Goal: Task Accomplishment & Management: Manage account settings

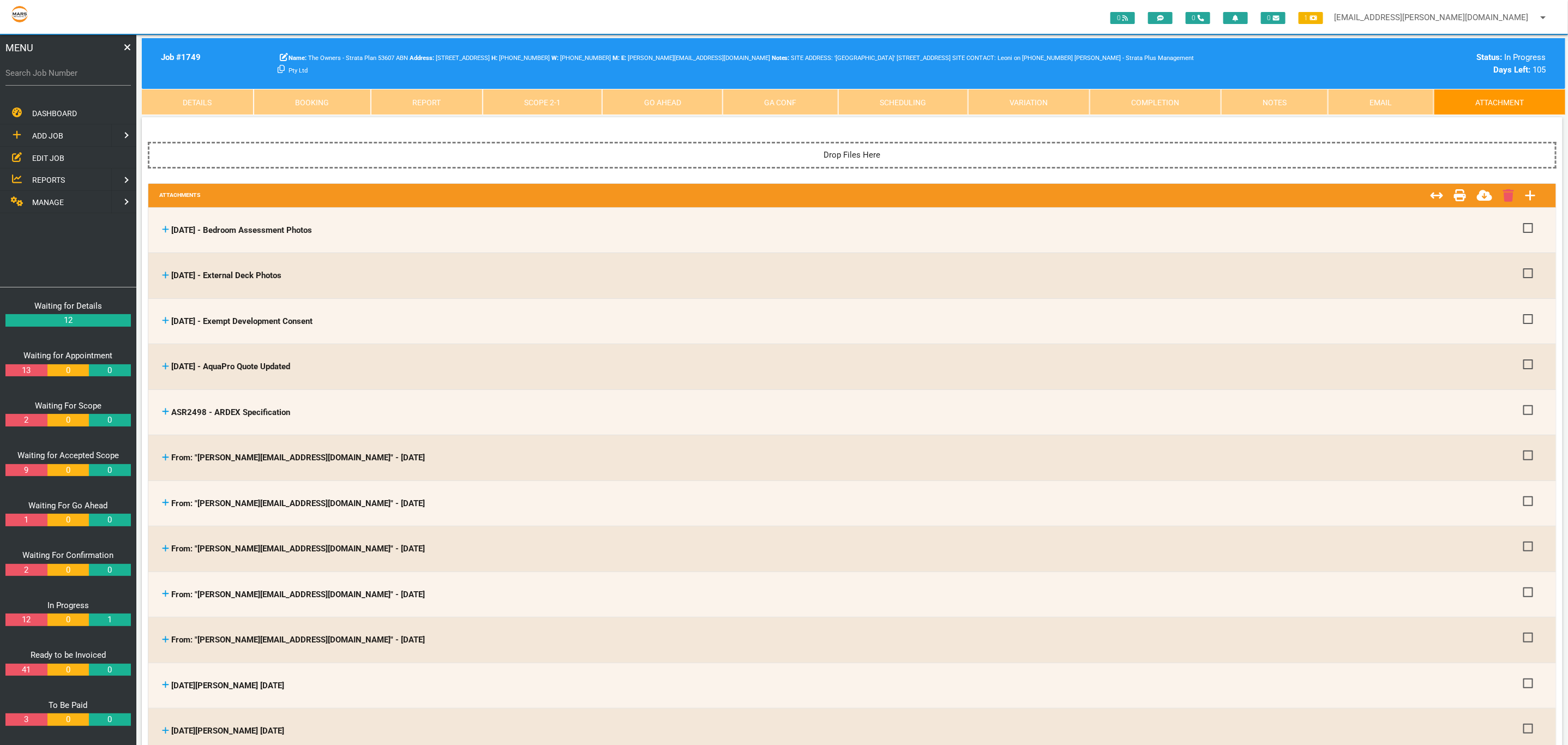
click at [18, 239] on div "DASHBOARD ADD JOB EDIT JOB REPORTS MANAGE" at bounding box center [68, 194] width 137 height 185
click at [54, 198] on span "MANAGE" at bounding box center [48, 202] width 32 height 9
click at [59, 131] on span "PERSONNEL" at bounding box center [54, 135] width 44 height 9
click at [61, 154] on span "EDIT PERSONNEL" at bounding box center [63, 157] width 61 height 9
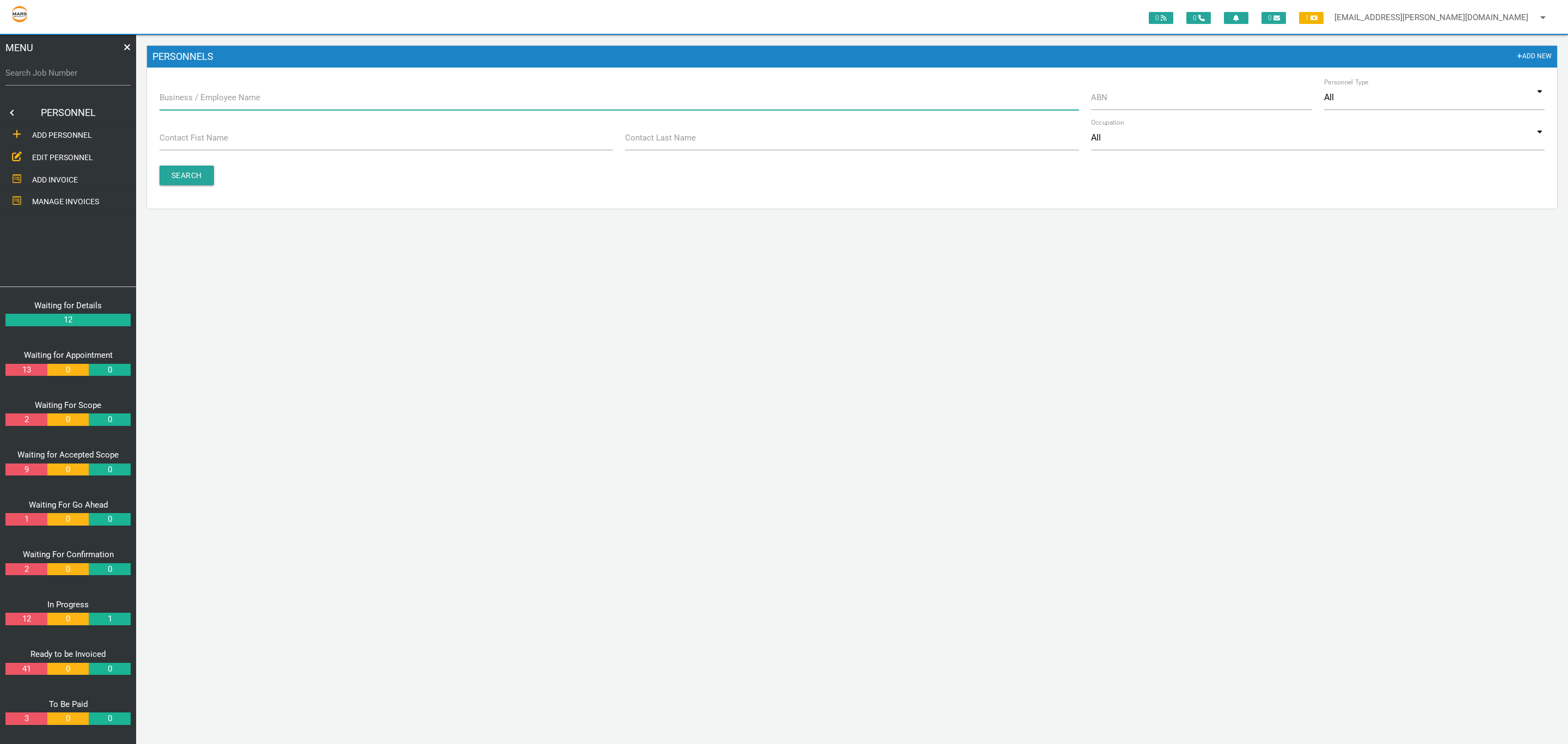
click at [737, 85] on input "Business / Employee Name" at bounding box center [619, 97] width 920 height 25
type input "fair"
click at [186, 167] on input "Search" at bounding box center [186, 175] width 54 height 19
click at [197, 175] on input "Search" at bounding box center [186, 175] width 54 height 19
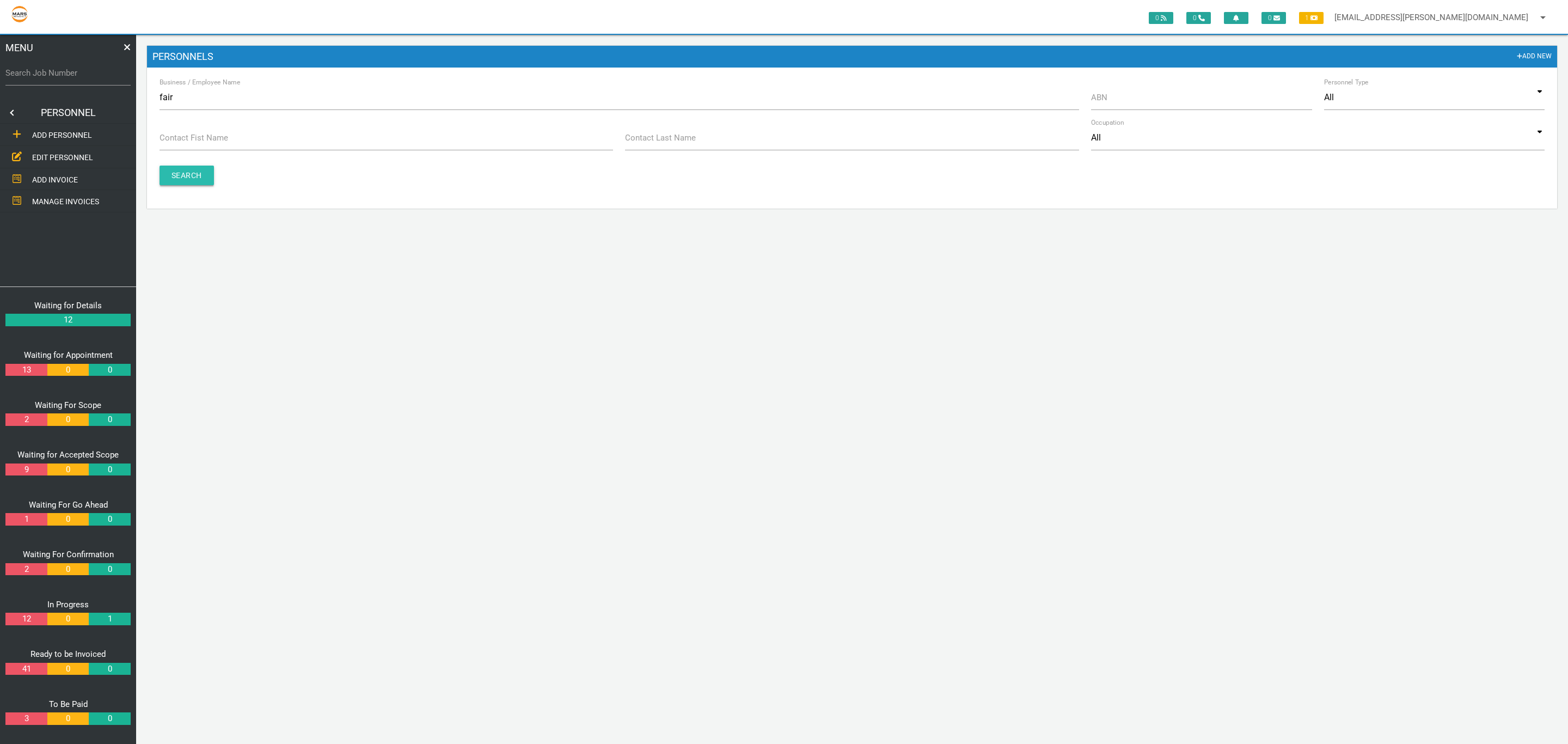
click at [197, 175] on input "Search" at bounding box center [186, 175] width 54 height 19
click at [195, 105] on input "fair" at bounding box center [619, 97] width 920 height 25
type input "fairview"
click at [186, 183] on input "Search" at bounding box center [186, 175] width 54 height 19
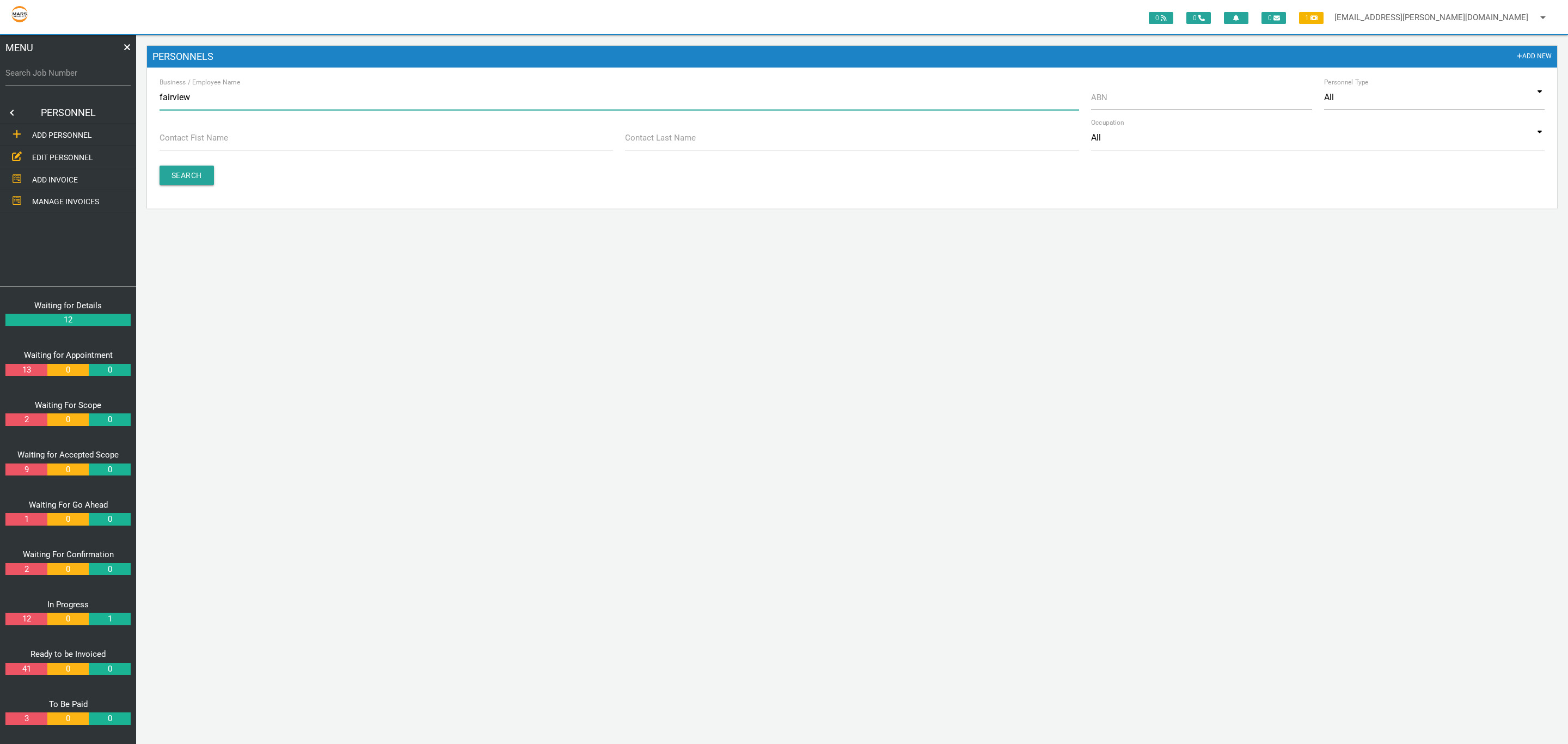
drag, startPoint x: 318, startPoint y: 107, endPoint x: 25, endPoint y: 79, distance: 294.3
click at [136, 79] on div "0 0 0 1 [EMAIL_ADDRESS][PERSON_NAME][DOMAIN_NAME] arrow_drop_down Account Prefe…" at bounding box center [852, 389] width 1432 height 709
click at [528, 301] on div "0 0 0 1 [EMAIL_ADDRESS][PERSON_NAME][DOMAIN_NAME] arrow_drop_down Account Prefe…" at bounding box center [852, 389] width 1432 height 709
